Goal: Information Seeking & Learning: Check status

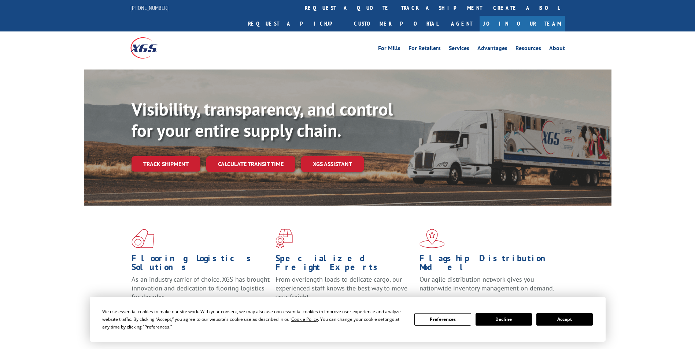
click at [222, 158] on div "Visibility, transparency, and control for your entire supply chain. Track shipm…" at bounding box center [372, 150] width 480 height 102
click at [217, 156] on link "Calculate transit time" at bounding box center [250, 164] width 89 height 16
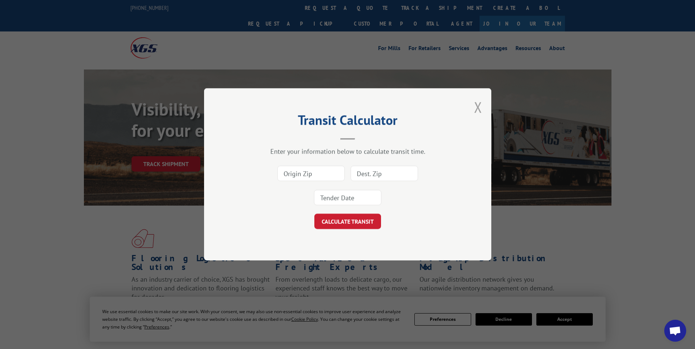
click at [478, 109] on button "Close modal" at bounding box center [478, 106] width 8 height 19
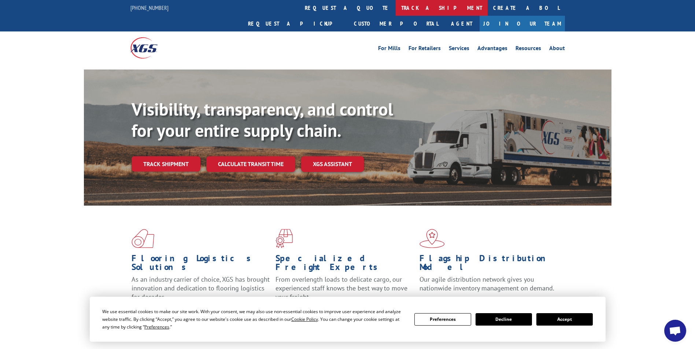
drag, startPoint x: 325, startPoint y: 5, endPoint x: 366, endPoint y: 62, distance: 69.8
click at [396, 5] on link "track a shipment" at bounding box center [442, 8] width 92 height 16
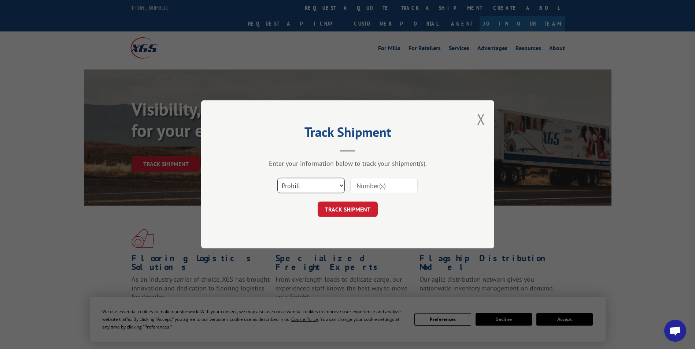
click at [293, 188] on select "Select category... Probill BOL PO" at bounding box center [310, 185] width 67 height 15
select select "po"
click at [277, 178] on select "Select category... Probill BOL PO" at bounding box center [310, 185] width 67 height 15
click at [369, 186] on input at bounding box center [383, 185] width 67 height 15
paste input "09534576"
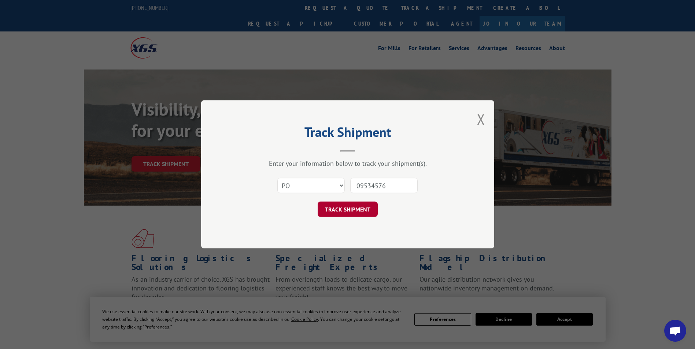
type input "09534576"
click at [351, 209] on button "TRACK SHIPMENT" at bounding box center [348, 209] width 60 height 15
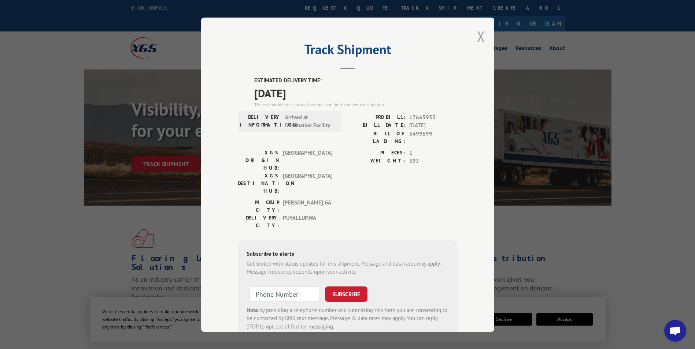
click at [480, 36] on button "Close modal" at bounding box center [481, 36] width 8 height 19
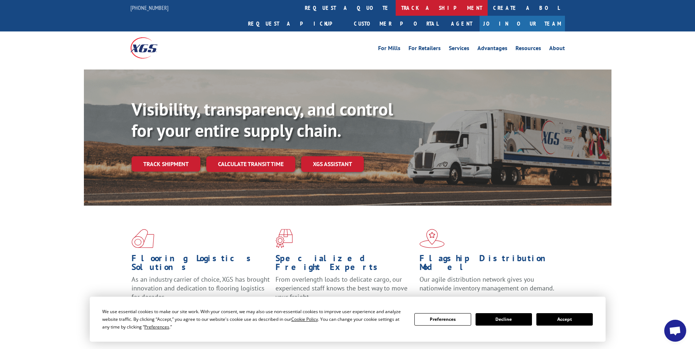
click at [396, 7] on link "track a shipment" at bounding box center [442, 8] width 92 height 16
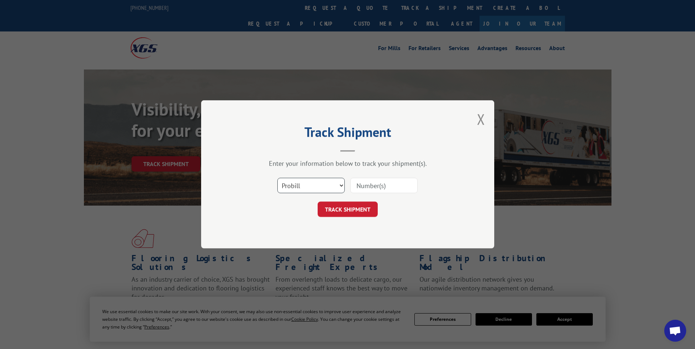
drag, startPoint x: 307, startPoint y: 188, endPoint x: 308, endPoint y: 193, distance: 4.8
click at [307, 188] on select "Select category... Probill BOL PO" at bounding box center [310, 185] width 67 height 15
select select "po"
click at [277, 178] on select "Select category... Probill BOL PO" at bounding box center [310, 185] width 67 height 15
click at [366, 189] on input at bounding box center [383, 185] width 67 height 15
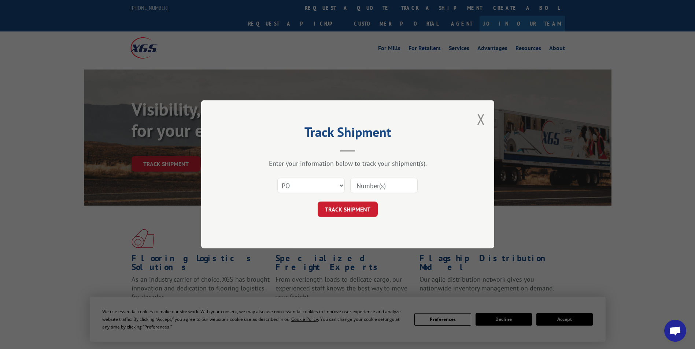
paste input "09534664"
type input "09534664"
click at [332, 205] on button "TRACK SHIPMENT" at bounding box center [348, 209] width 60 height 15
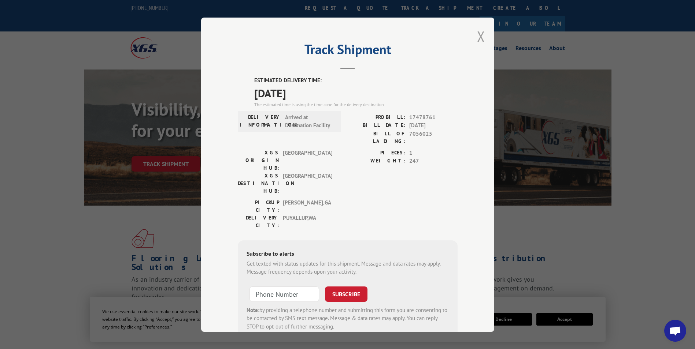
click at [479, 34] on button "Close modal" at bounding box center [481, 36] width 8 height 19
